Goal: Navigation & Orientation: Go to known website

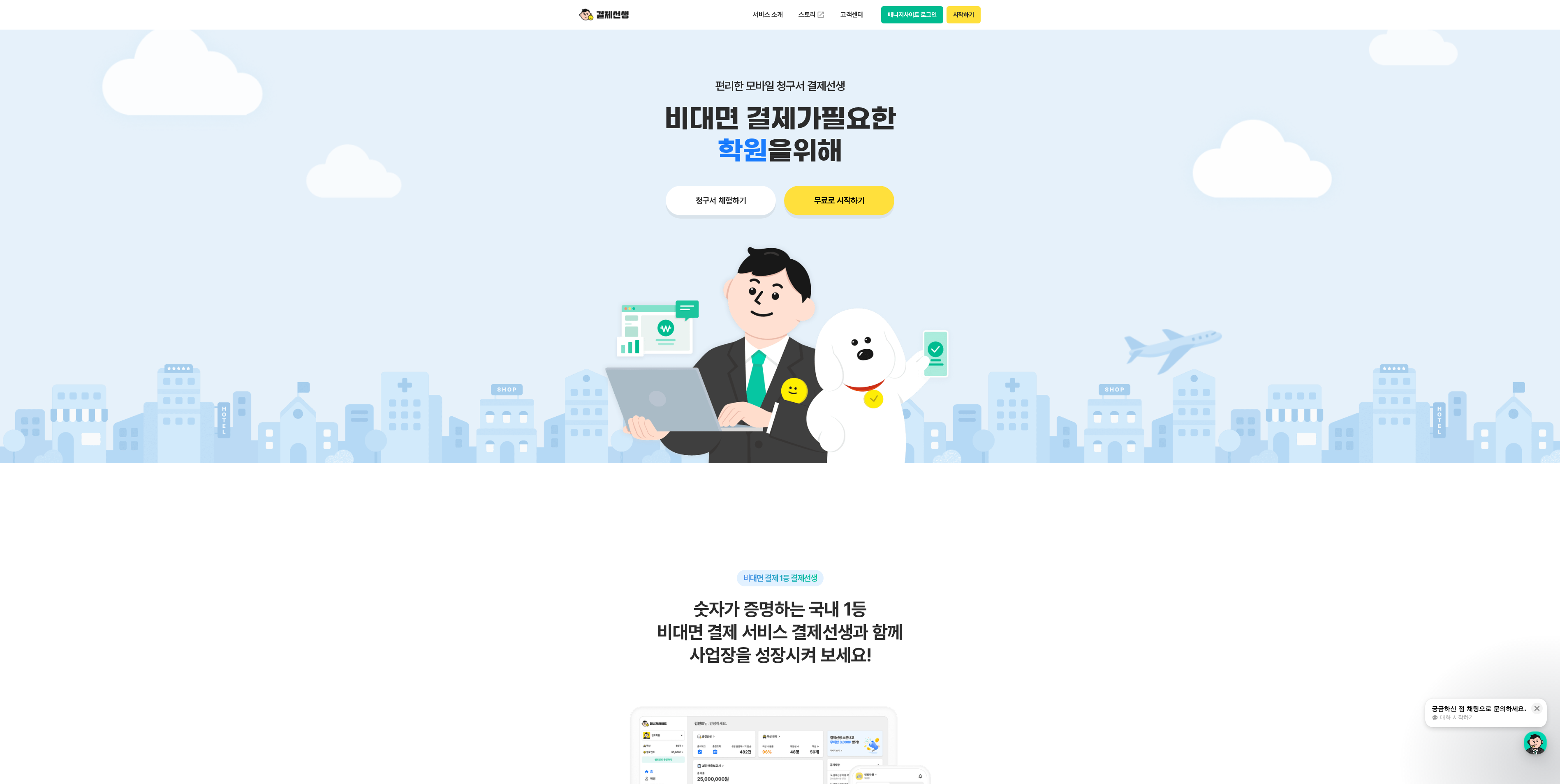
click at [920, 11] on button "매니저사이트 로그인" at bounding box center [912, 15] width 62 height 18
